Goal: Task Accomplishment & Management: Manage account settings

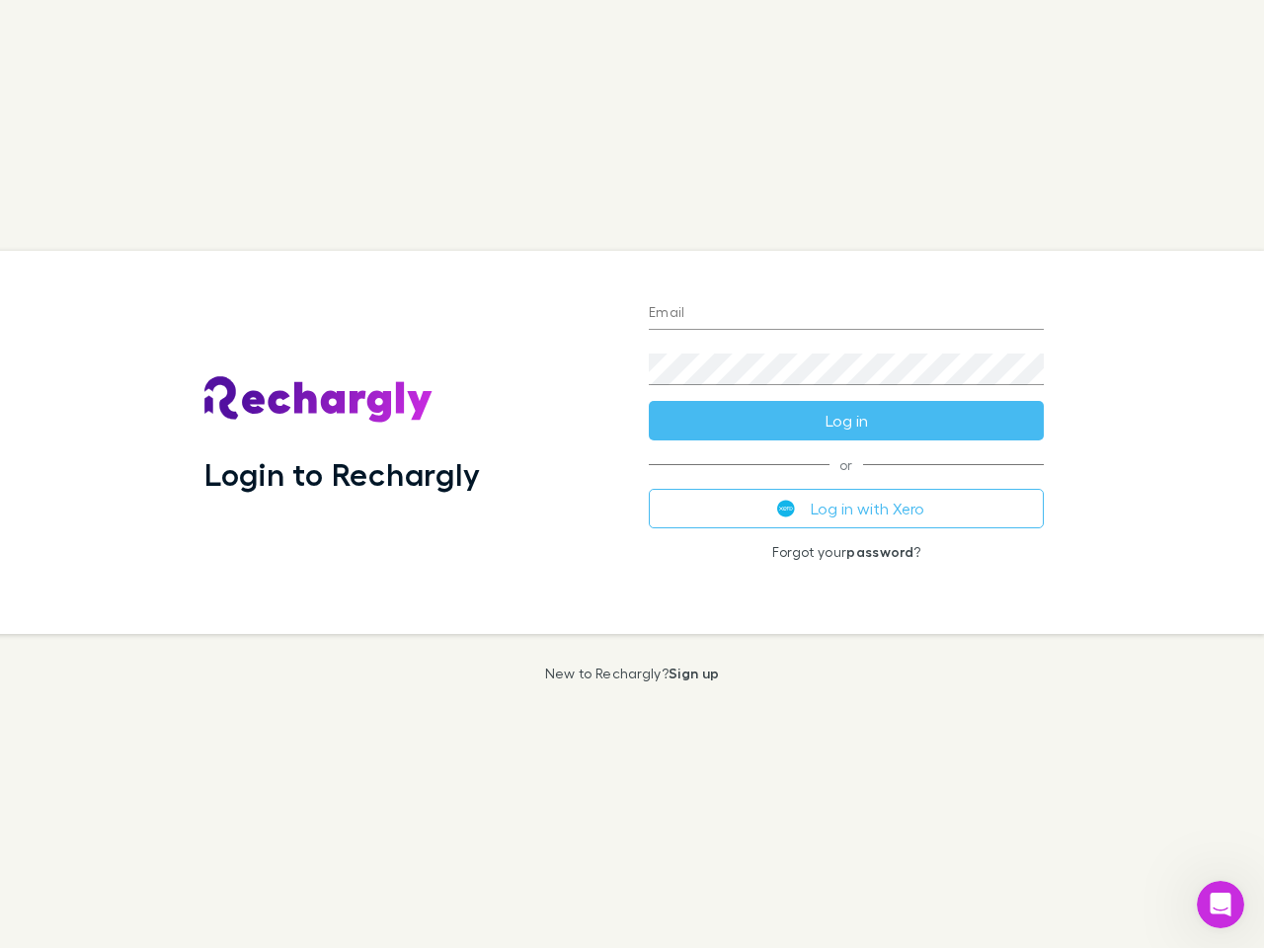
click at [632, 474] on div "Login to Rechargly" at bounding box center [411, 442] width 444 height 383
click at [846, 314] on input "Email" at bounding box center [846, 314] width 395 height 32
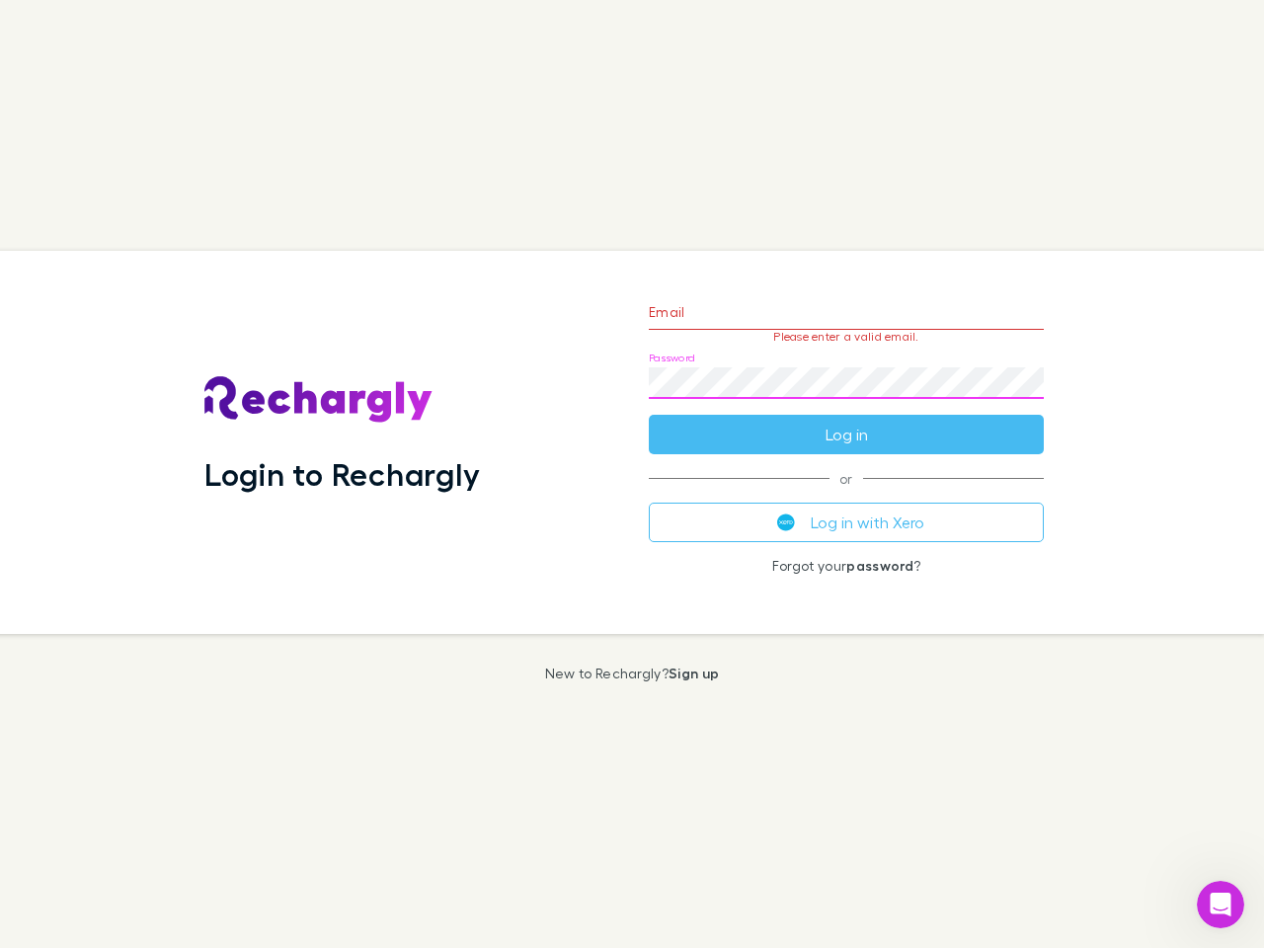
click at [846, 421] on form "Email Please enter a valid email. Password Log in" at bounding box center [846, 368] width 395 height 172
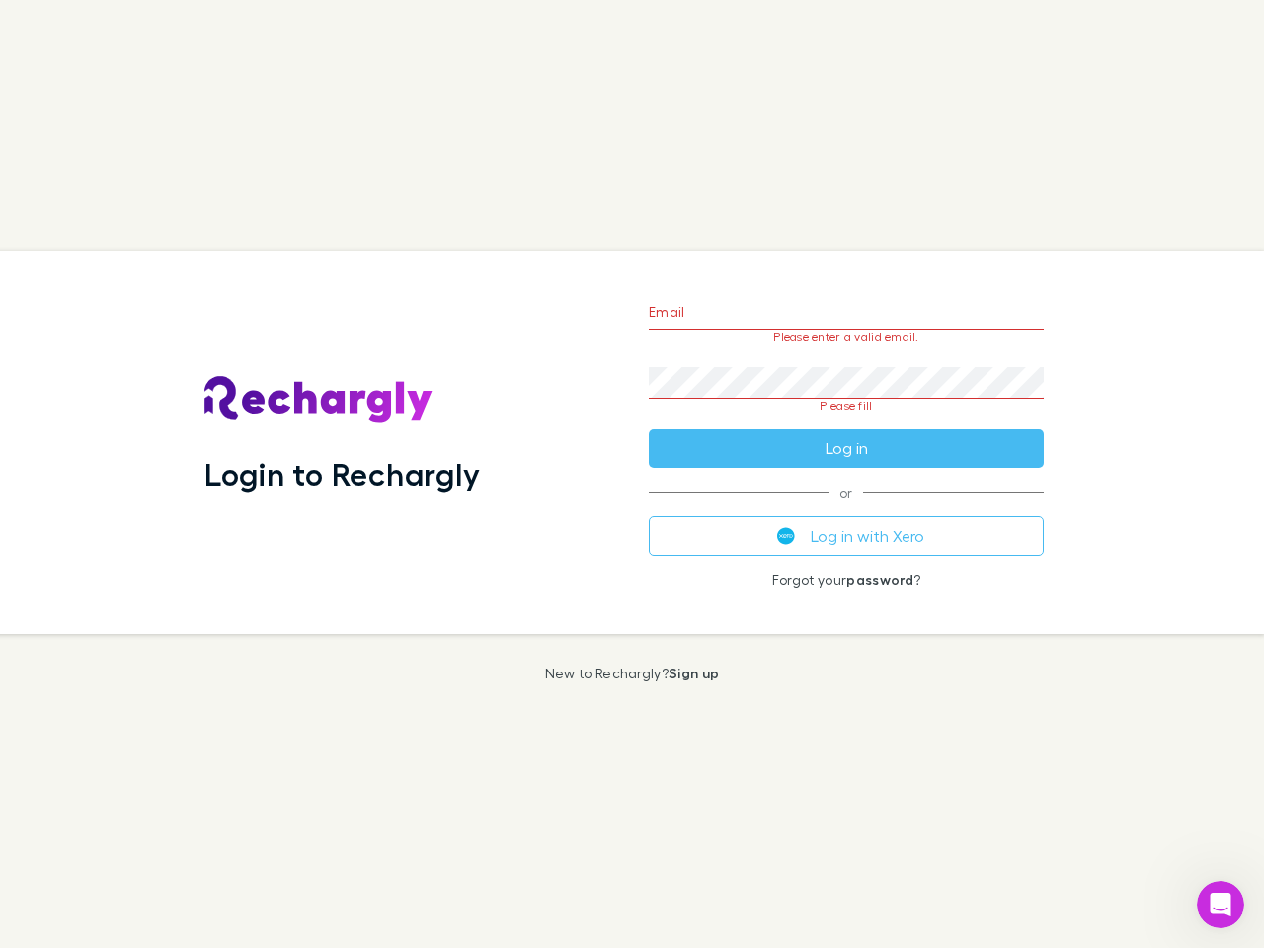
click at [846, 509] on div "Email Please enter a valid email. Password Please fill Log in or Log in with Xe…" at bounding box center [846, 442] width 427 height 383
click at [1221, 905] on icon "Open Intercom Messenger" at bounding box center [1221, 905] width 33 height 33
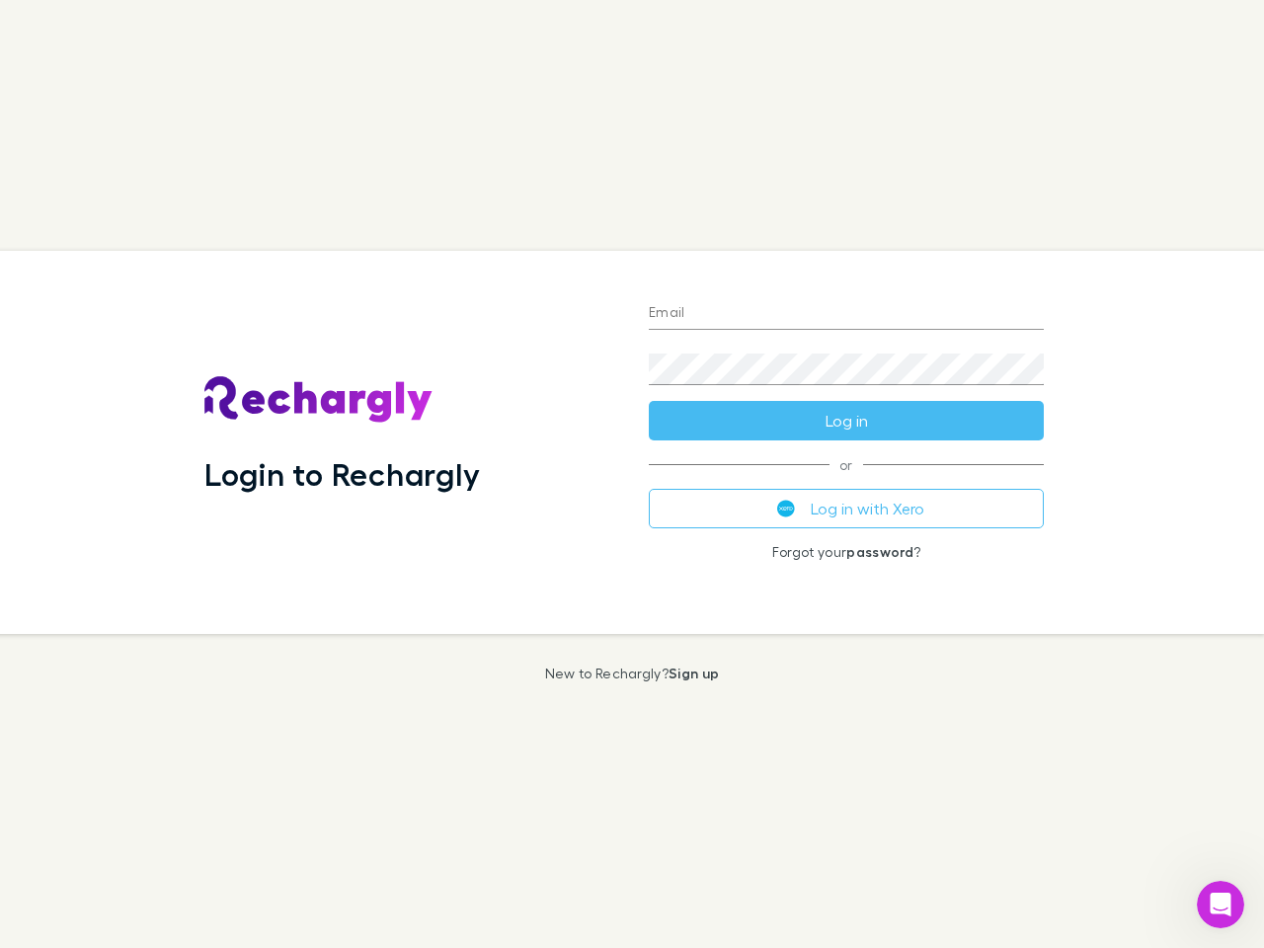
click at [632, 474] on div "Login to Rechargly" at bounding box center [411, 442] width 444 height 383
click at [846, 314] on input "Email" at bounding box center [846, 314] width 395 height 32
click at [846, 421] on button "Log in" at bounding box center [846, 421] width 395 height 40
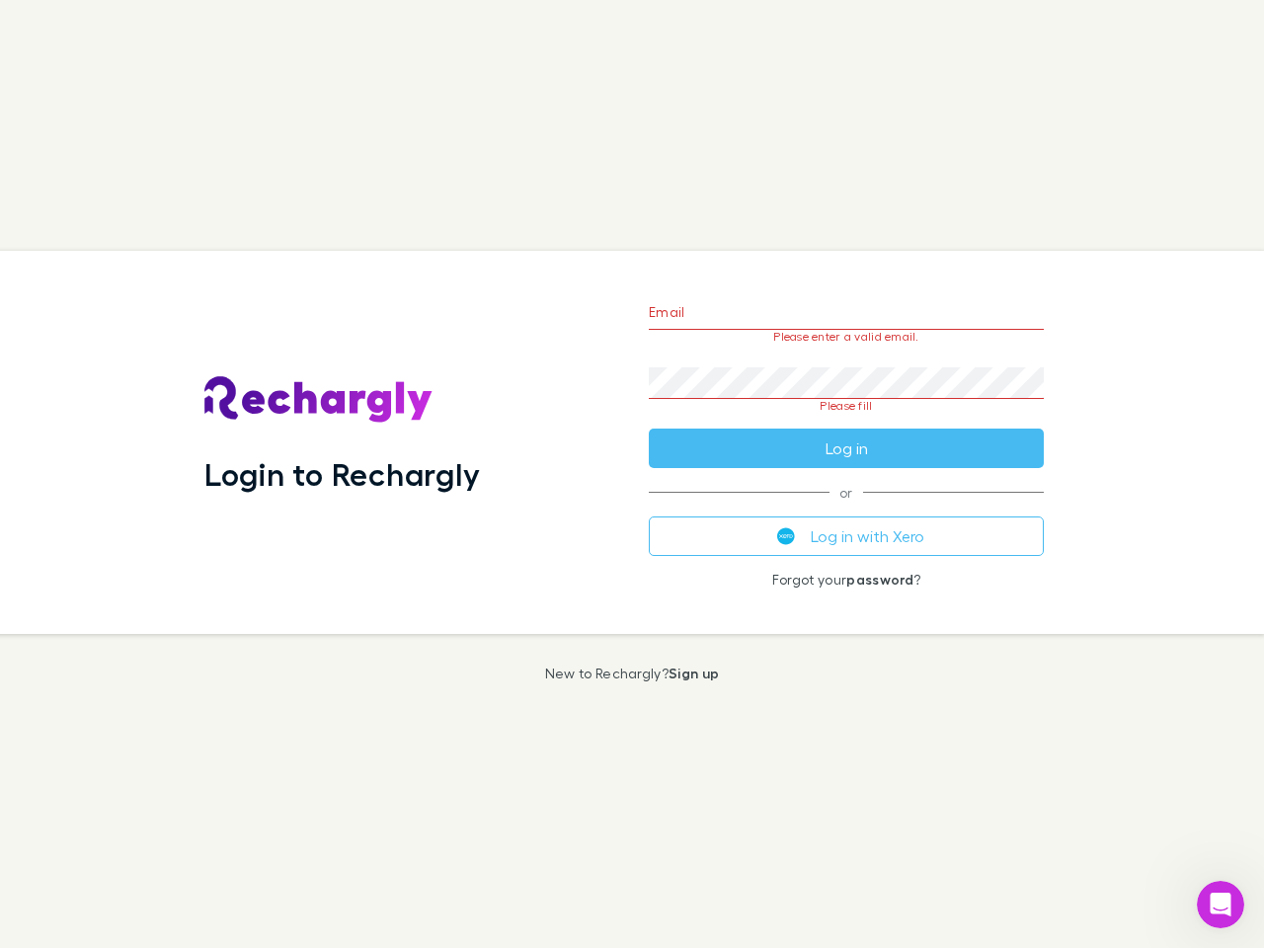
click at [846, 509] on div "Email Please enter a valid email. Password Please fill Log in or Log in with Xe…" at bounding box center [846, 442] width 427 height 383
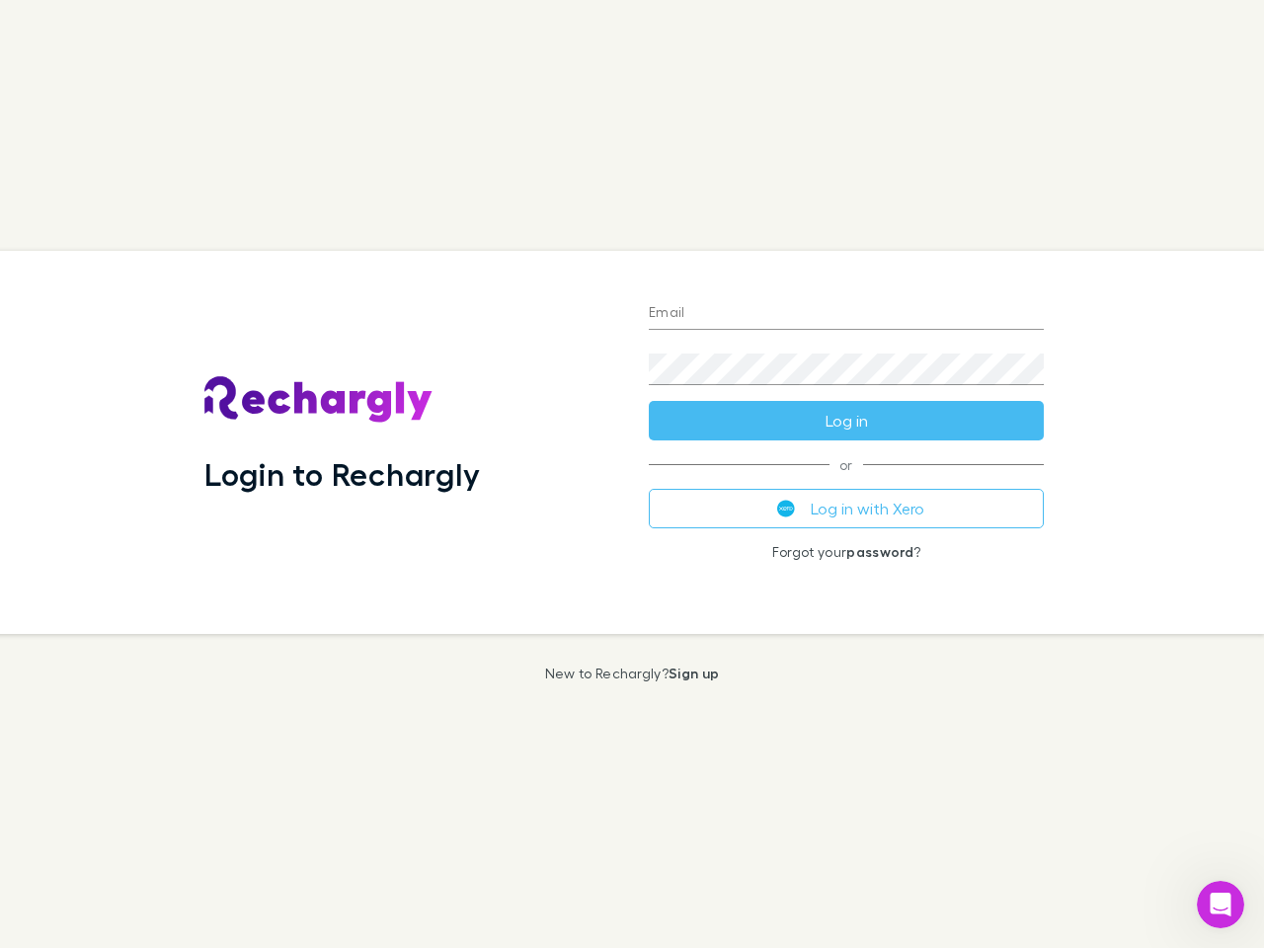
click at [632, 474] on div "Login to Rechargly" at bounding box center [411, 442] width 444 height 383
click at [846, 314] on input "Email" at bounding box center [846, 314] width 395 height 32
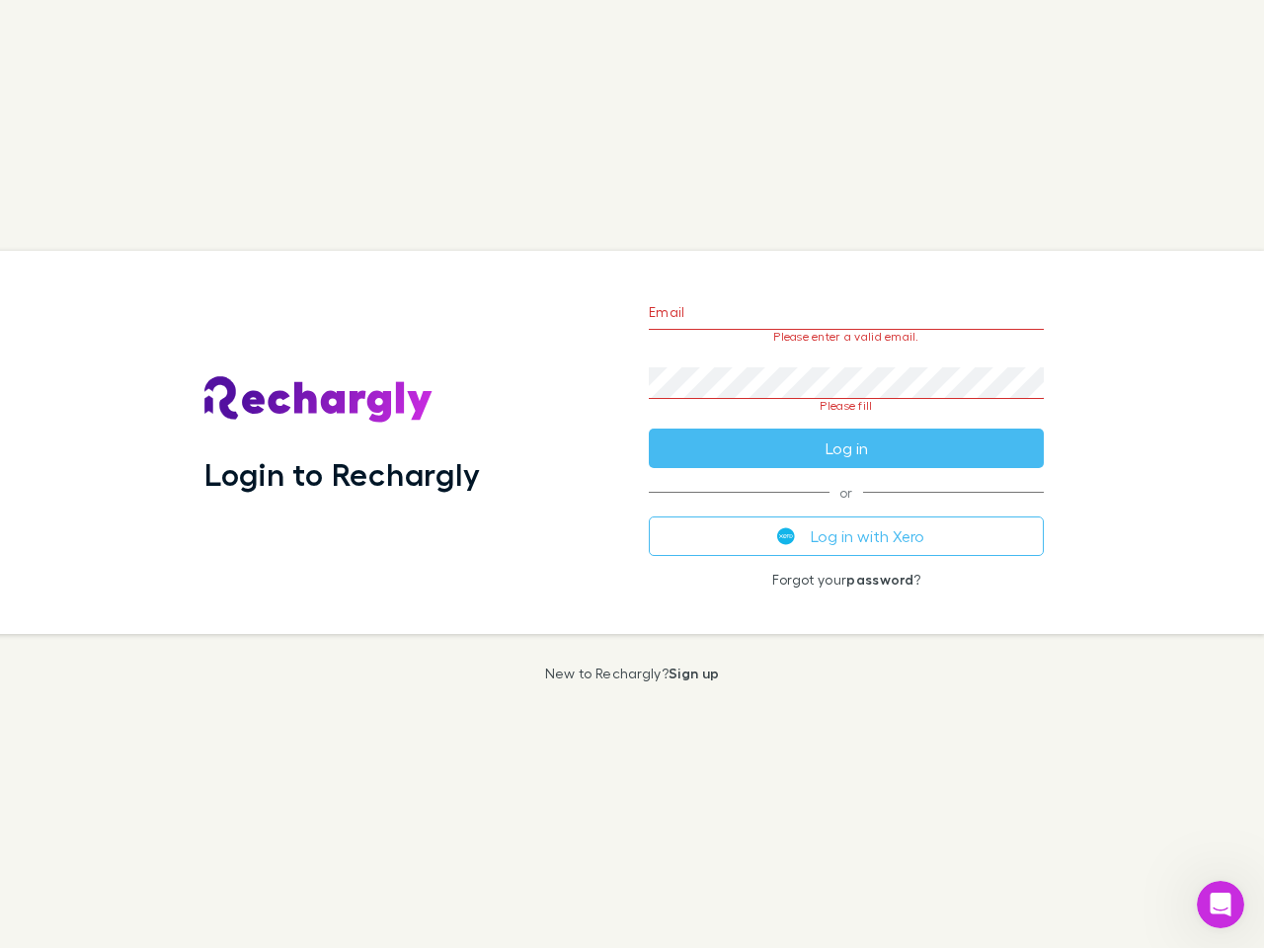
click at [846, 421] on form "Email Please enter a valid email. Password Please fill Log in" at bounding box center [846, 375] width 395 height 186
click at [846, 509] on div "Email Please enter a valid email. Password Please fill Log in or Log in with Xe…" at bounding box center [846, 442] width 427 height 383
click at [1221, 905] on icon "Open Intercom Messenger" at bounding box center [1221, 905] width 33 height 33
